Goal: Information Seeking & Learning: Check status

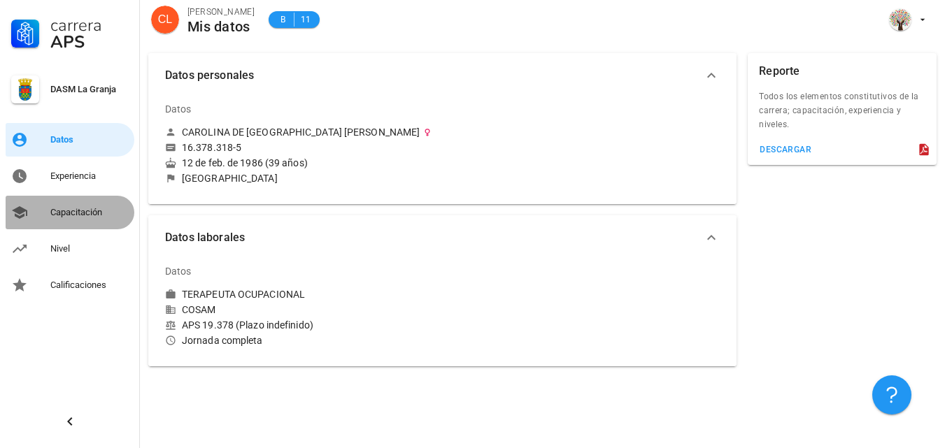
click at [81, 212] on div "Capacitación" at bounding box center [89, 212] width 78 height 11
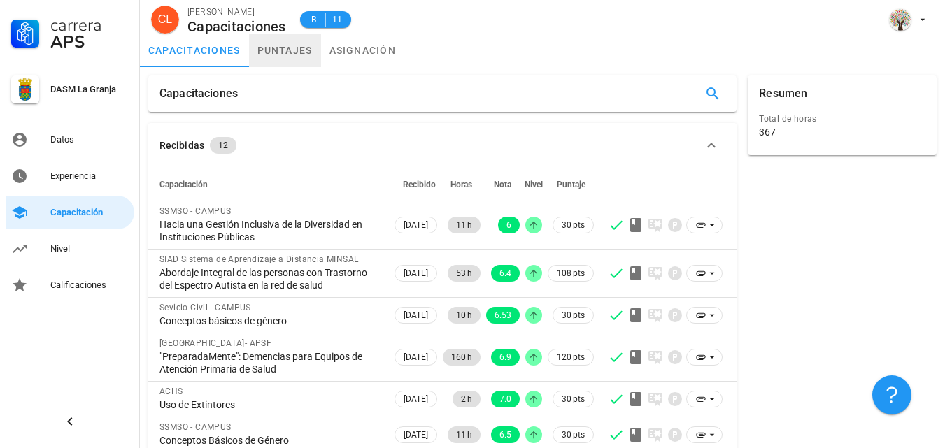
click at [292, 55] on link "puntajes" at bounding box center [285, 51] width 72 height 34
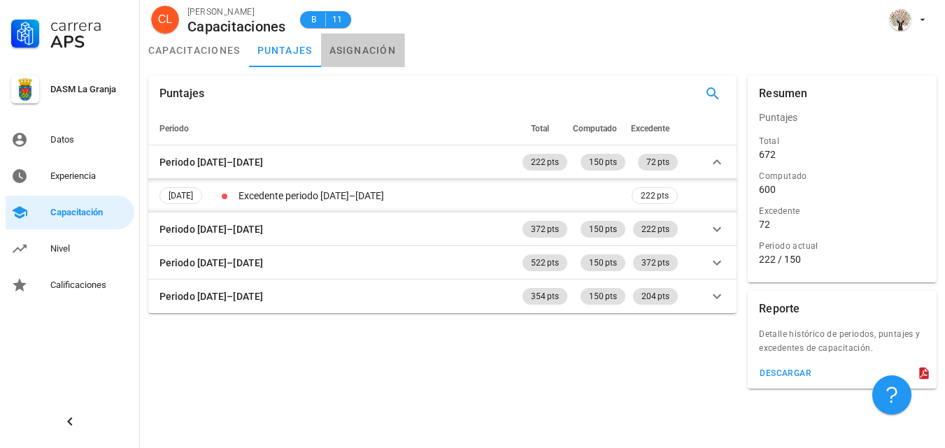
click at [355, 51] on link "asignación" at bounding box center [363, 51] width 84 height 34
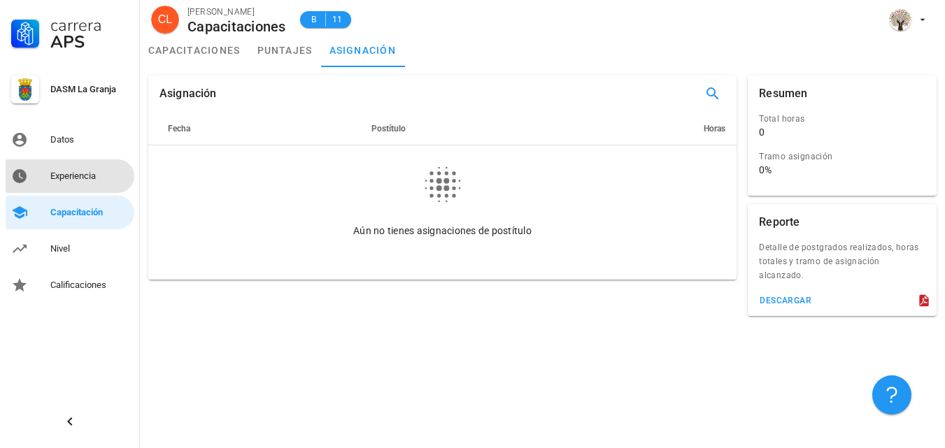
click at [66, 173] on div "Experiencia" at bounding box center [89, 176] width 78 height 11
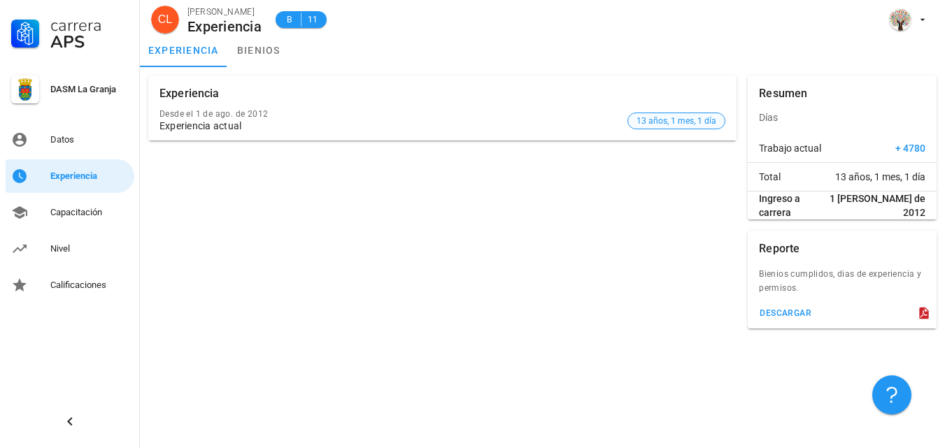
drag, startPoint x: 684, startPoint y: 129, endPoint x: 683, endPoint y: 122, distance: 7.0
click at [683, 122] on div "Desde el 1 de ago. de 2012 Experiencia actual 13 años, 1 mes, 1 día" at bounding box center [442, 121] width 588 height 40
click at [683, 122] on span "13 años, 1 mes, 1 día" at bounding box center [677, 120] width 80 height 15
click at [259, 49] on link "bienios" at bounding box center [258, 51] width 63 height 34
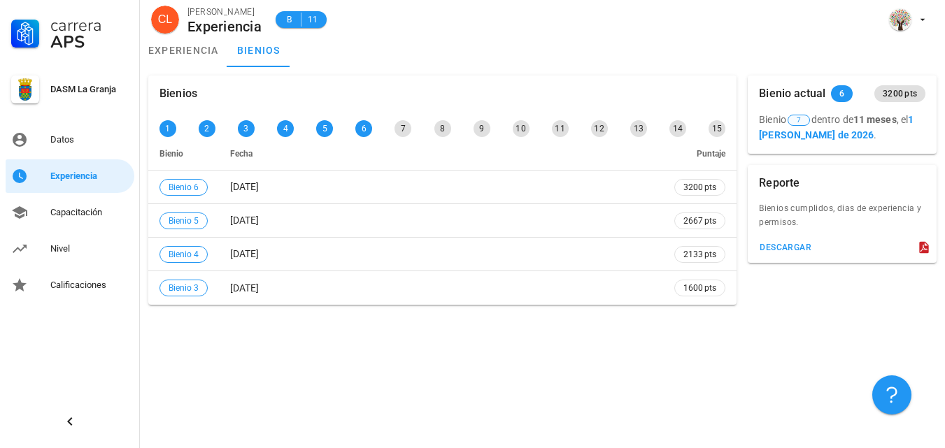
click at [801, 120] on span "7" at bounding box center [799, 120] width 4 height 10
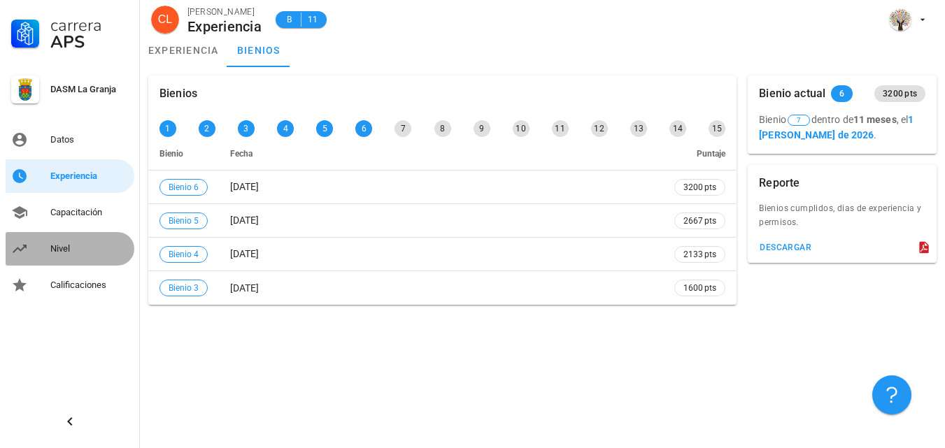
click at [62, 252] on div "Nivel" at bounding box center [89, 248] width 78 height 11
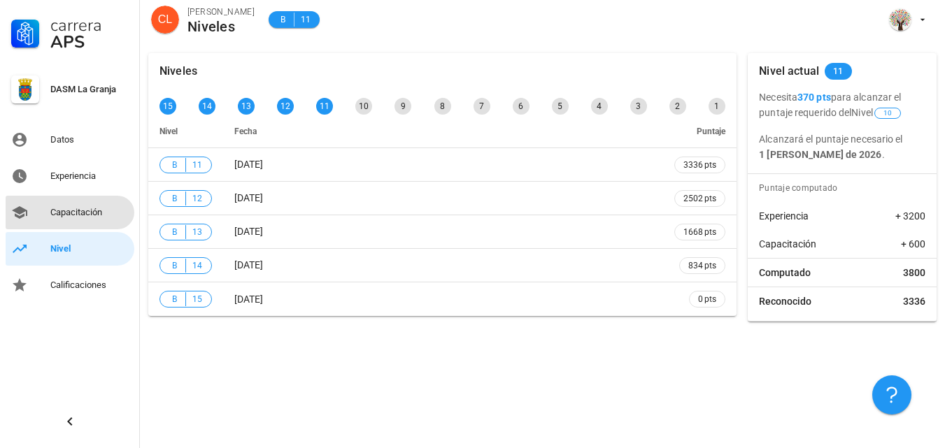
click at [78, 216] on div "Capacitación" at bounding box center [89, 212] width 78 height 11
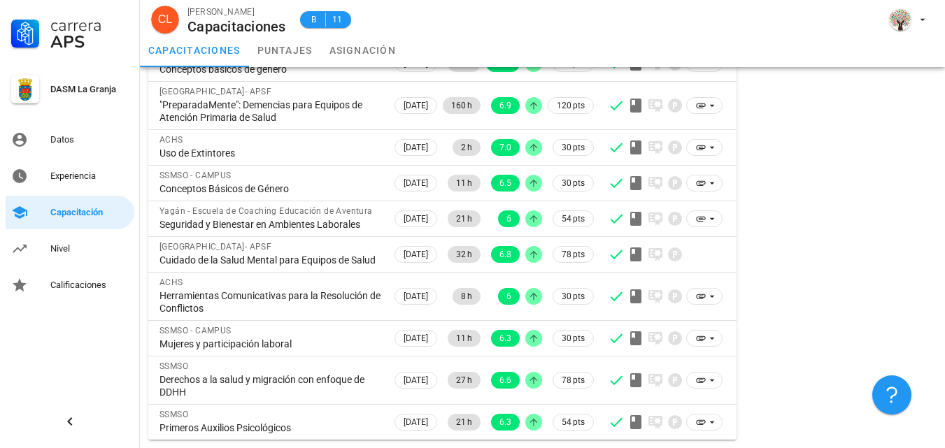
scroll to position [304, 0]
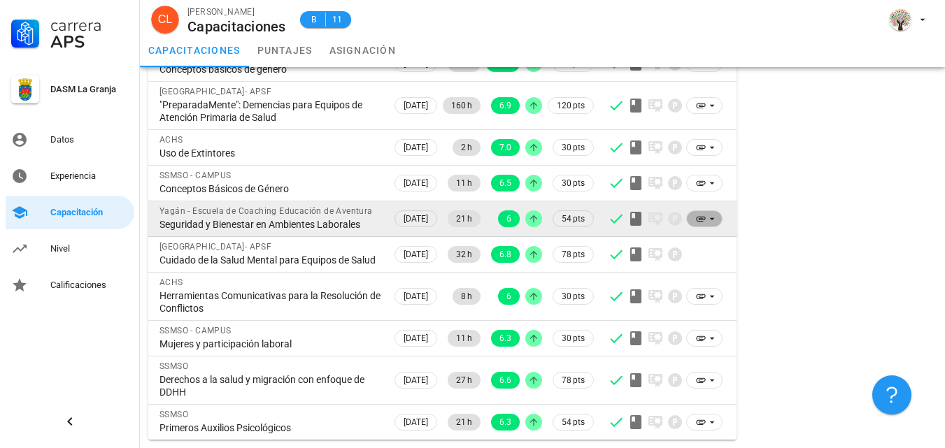
click at [713, 218] on icon at bounding box center [712, 219] width 5 height 2
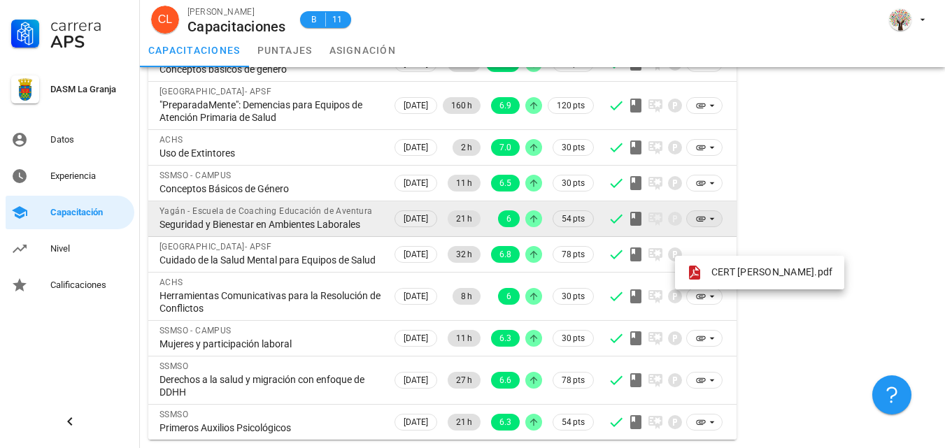
click at [713, 218] on icon at bounding box center [712, 219] width 5 height 2
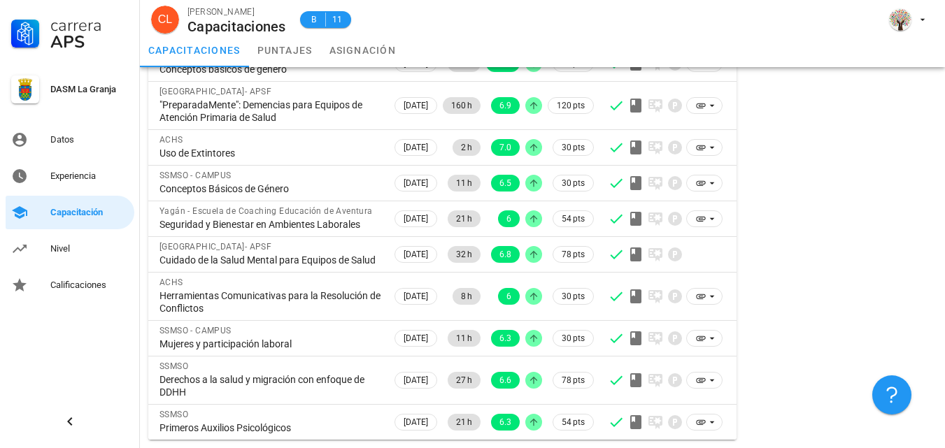
click at [794, 169] on div "Resumen Total de horas 367" at bounding box center [842, 131] width 200 height 627
